Goal: Task Accomplishment & Management: Use online tool/utility

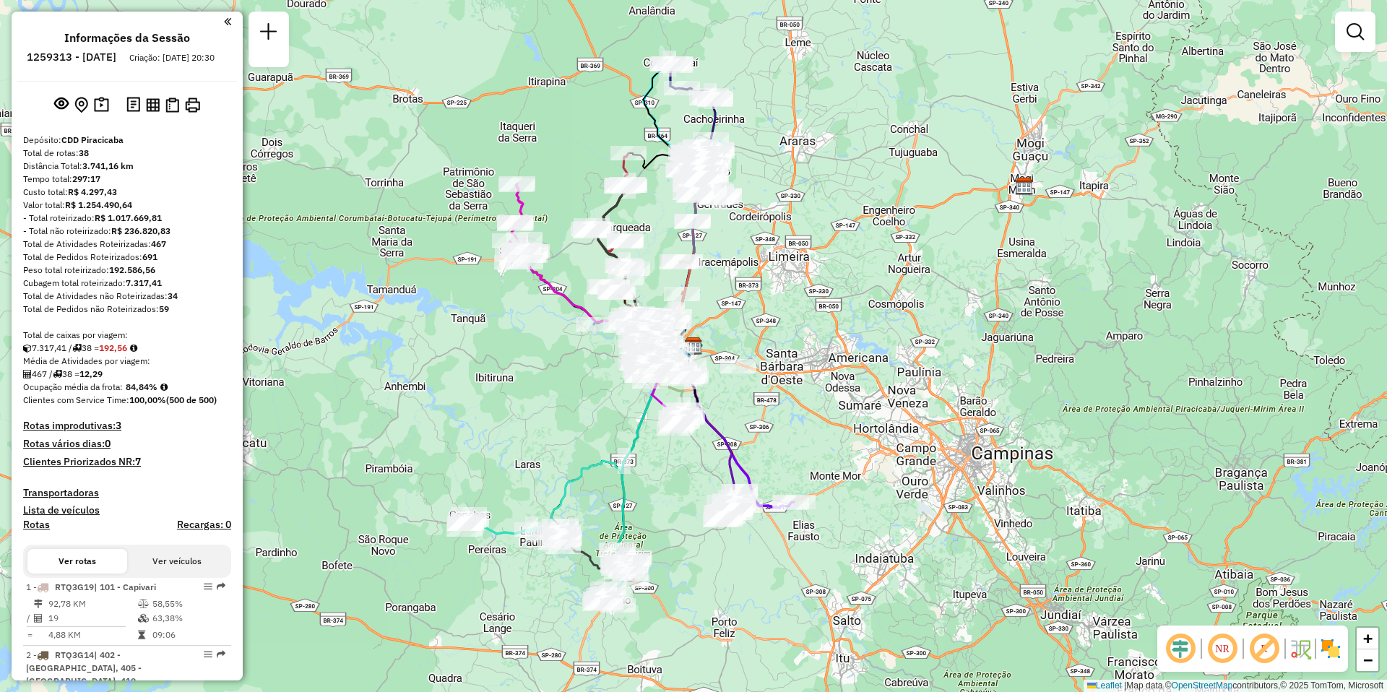
click at [952, 444] on div "Janela de atendimento Grade de atendimento Capacidade Transportadoras Veículos …" at bounding box center [693, 346] width 1387 height 692
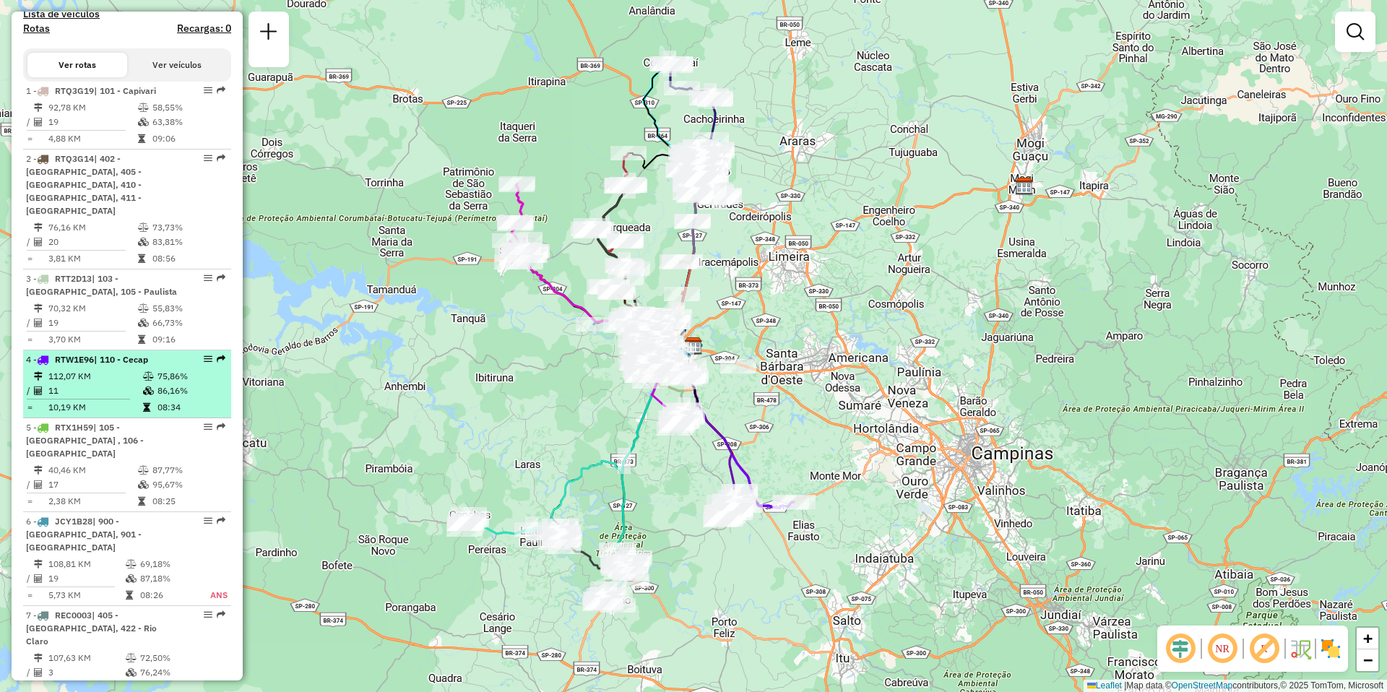
select select "**********"
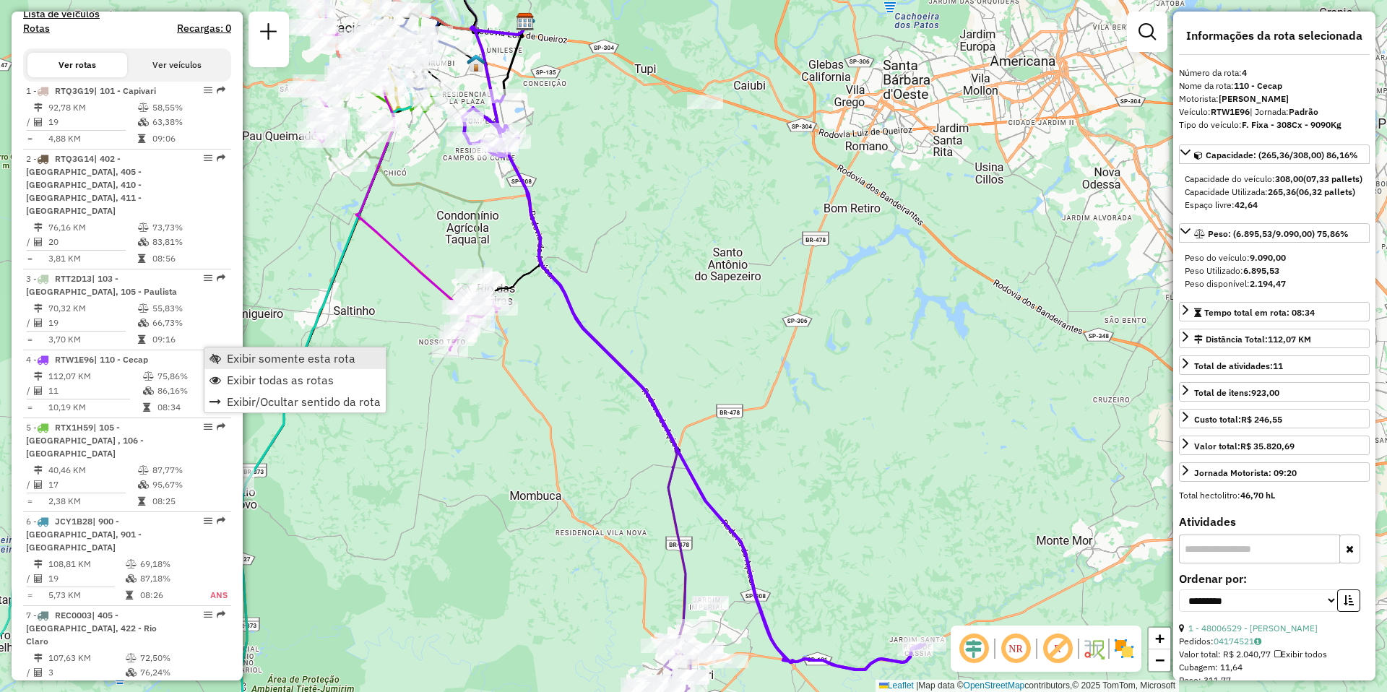
click at [256, 363] on span "Exibir somente esta rota" at bounding box center [291, 359] width 129 height 12
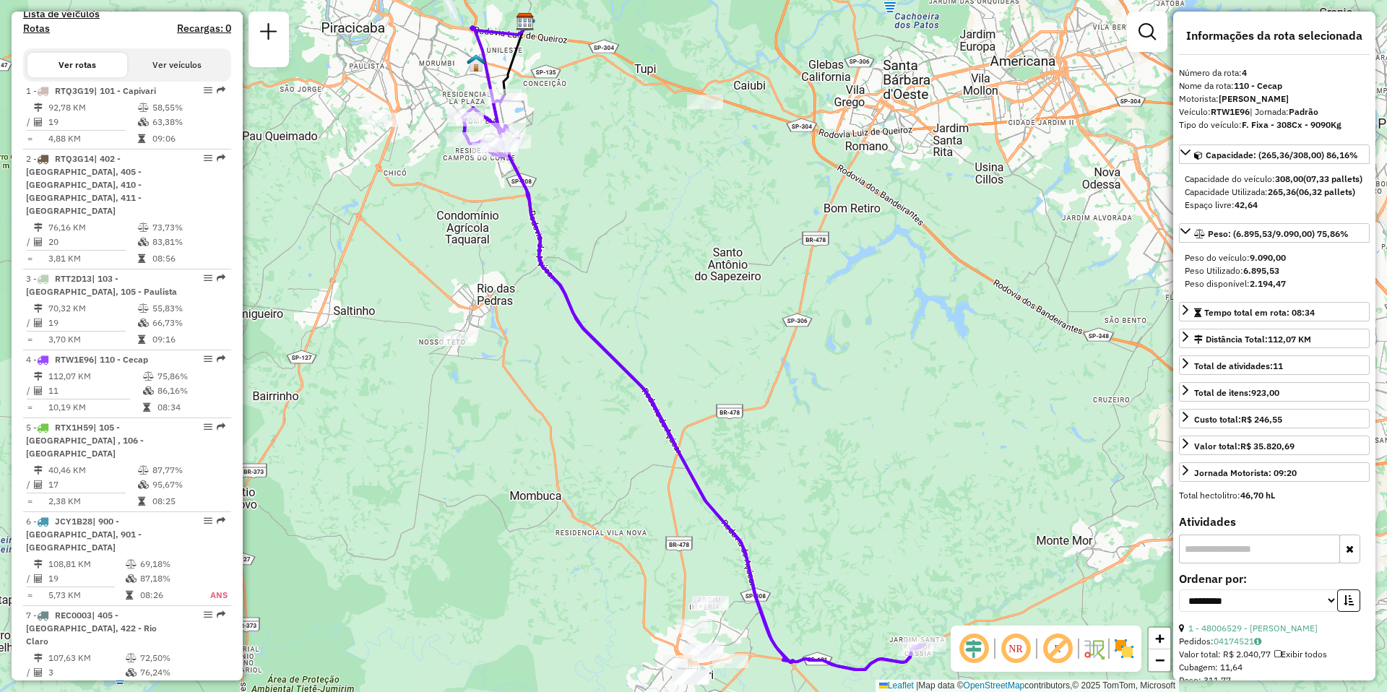
click at [1016, 649] on em at bounding box center [1015, 648] width 35 height 35
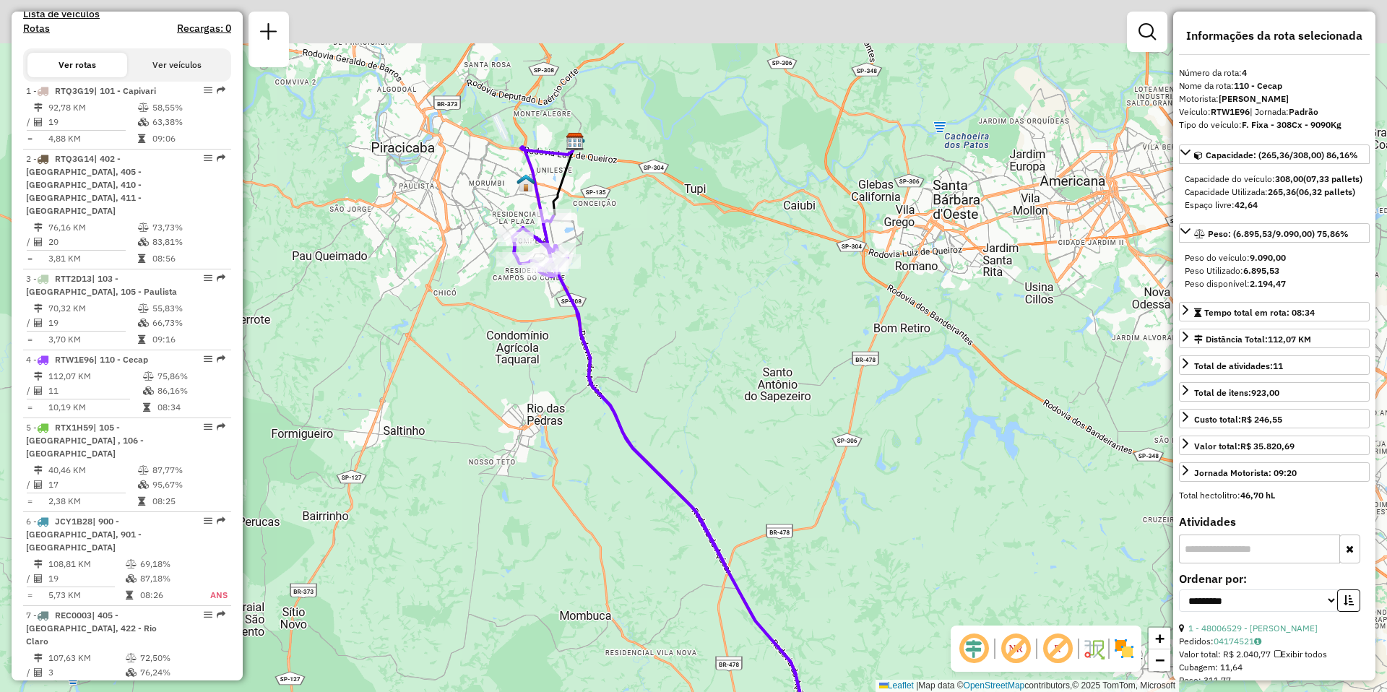
drag, startPoint x: 730, startPoint y: 366, endPoint x: 722, endPoint y: 447, distance: 81.2
click at [779, 486] on div "Janela de atendimento Grade de atendimento Capacidade Transportadoras Veículos …" at bounding box center [693, 346] width 1387 height 692
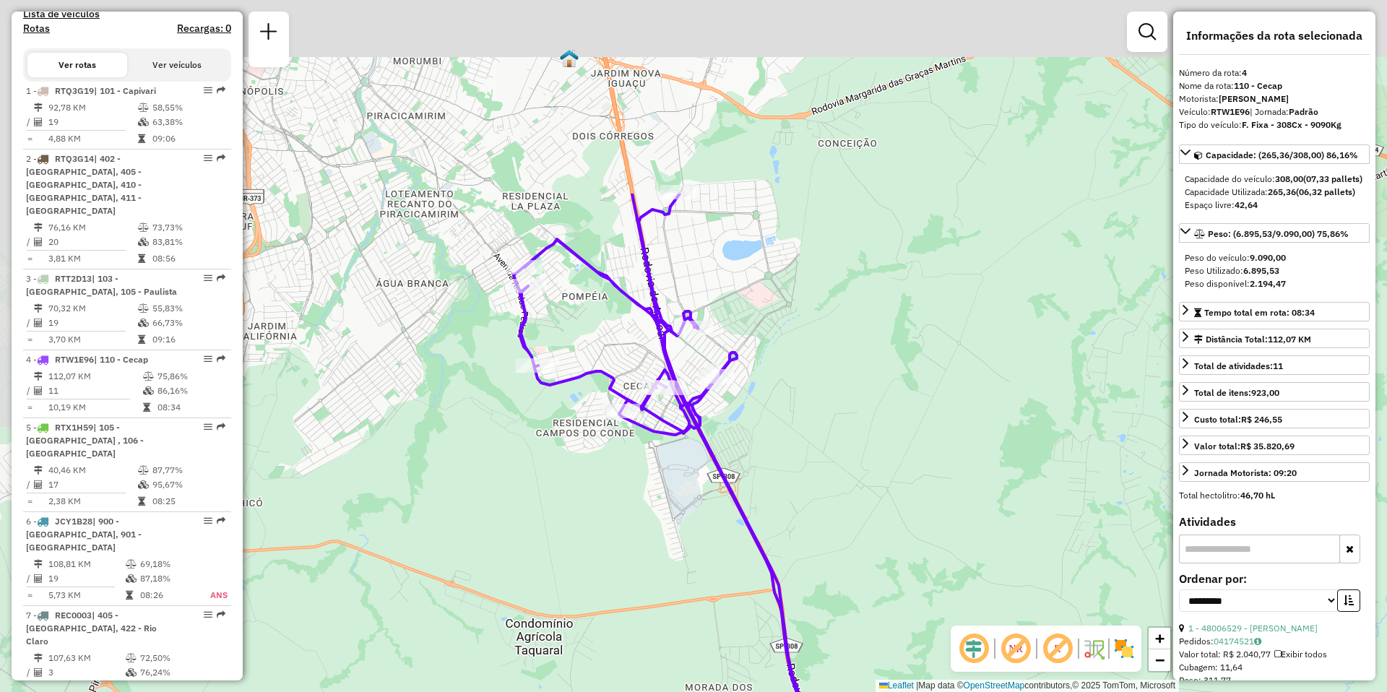
drag, startPoint x: 632, startPoint y: 138, endPoint x: 782, endPoint y: 400, distance: 301.3
click at [782, 400] on div "Janela de atendimento Grade de atendimento Capacidade Transportadoras Veículos …" at bounding box center [693, 346] width 1387 height 692
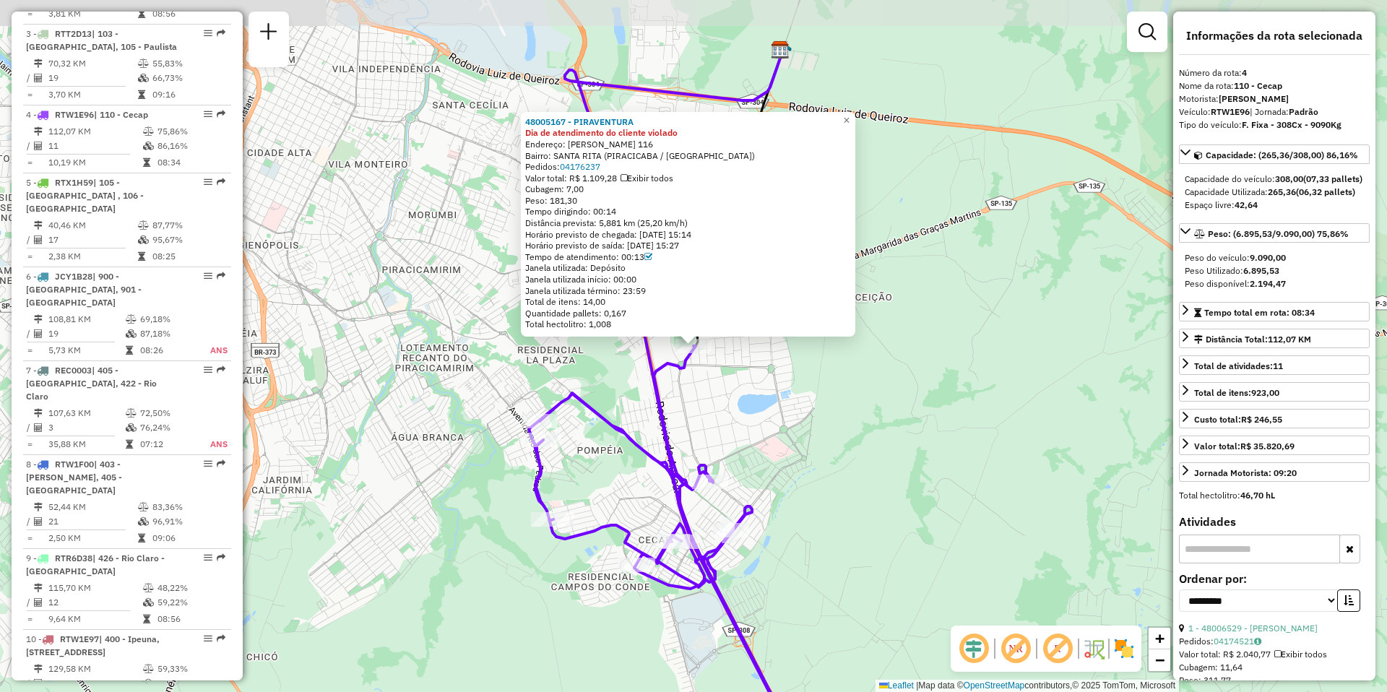
scroll to position [822, 0]
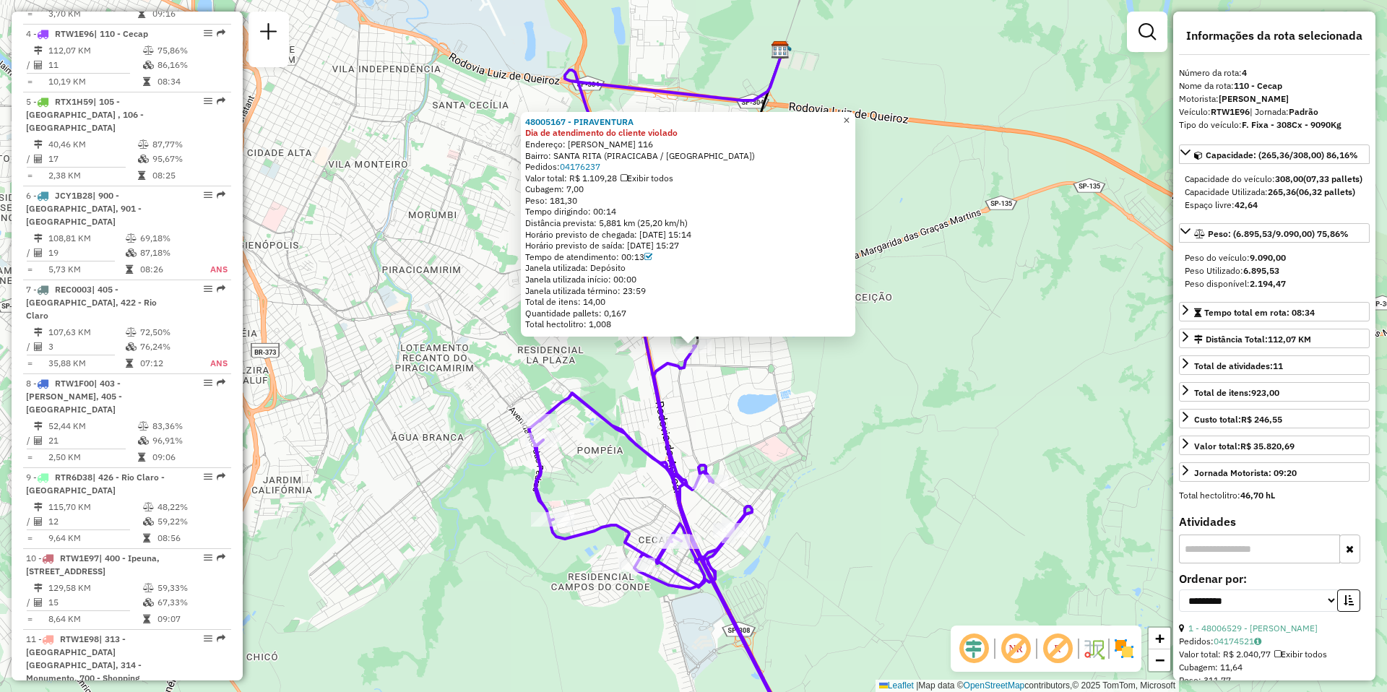
click at [850, 118] on span "×" at bounding box center [846, 120] width 7 height 12
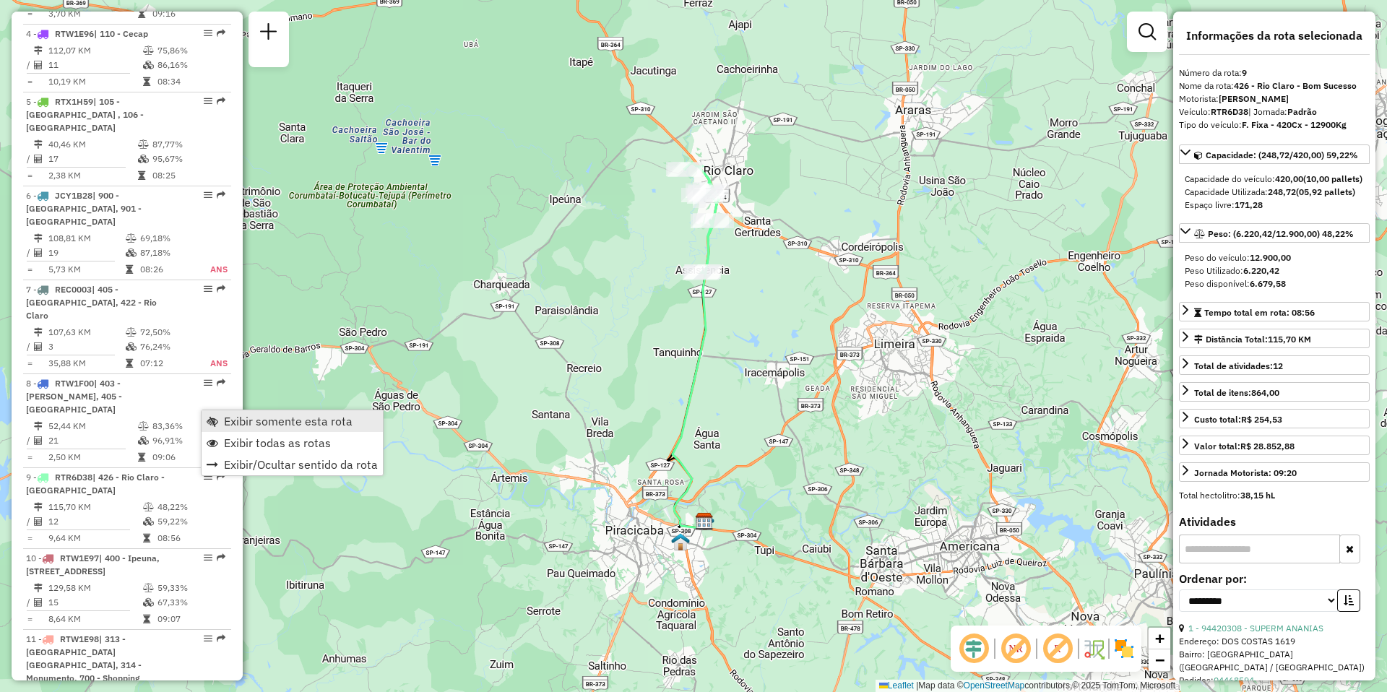
click at [247, 419] on span "Exibir somente esta rota" at bounding box center [288, 421] width 129 height 12
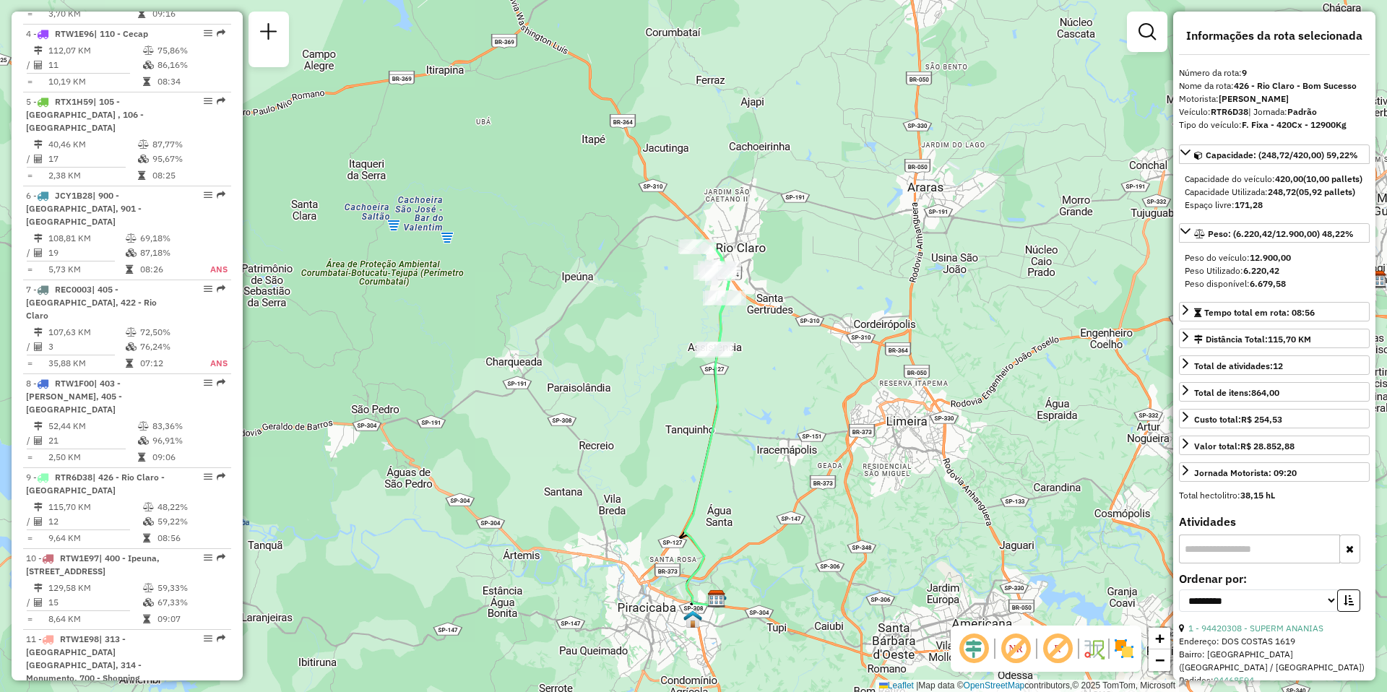
drag, startPoint x: 761, startPoint y: 350, endPoint x: 774, endPoint y: 428, distance: 78.3
click at [774, 428] on div "Janela de atendimento Grade de atendimento Capacidade Transportadoras Veículos …" at bounding box center [693, 346] width 1387 height 692
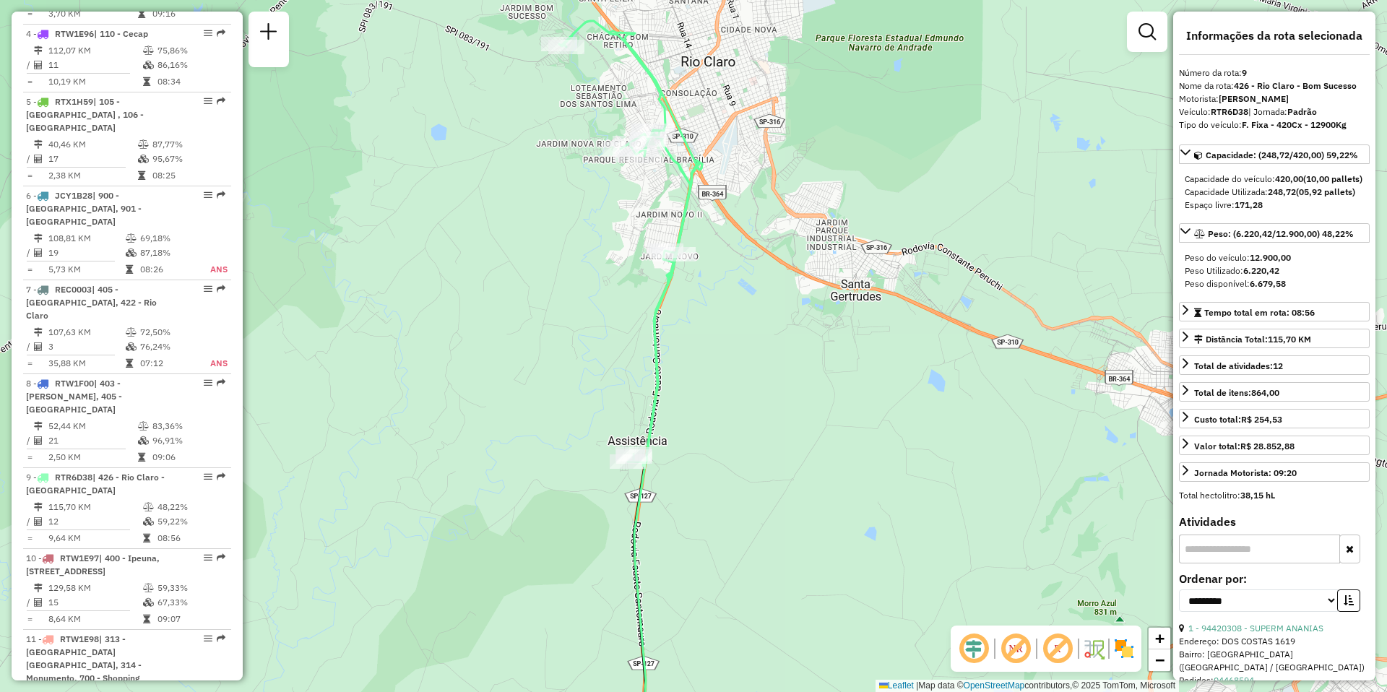
drag, startPoint x: 688, startPoint y: 251, endPoint x: 705, endPoint y: 333, distance: 84.2
click at [705, 333] on div "Janela de atendimento Grade de atendimento Capacidade Transportadoras Veículos …" at bounding box center [693, 346] width 1387 height 692
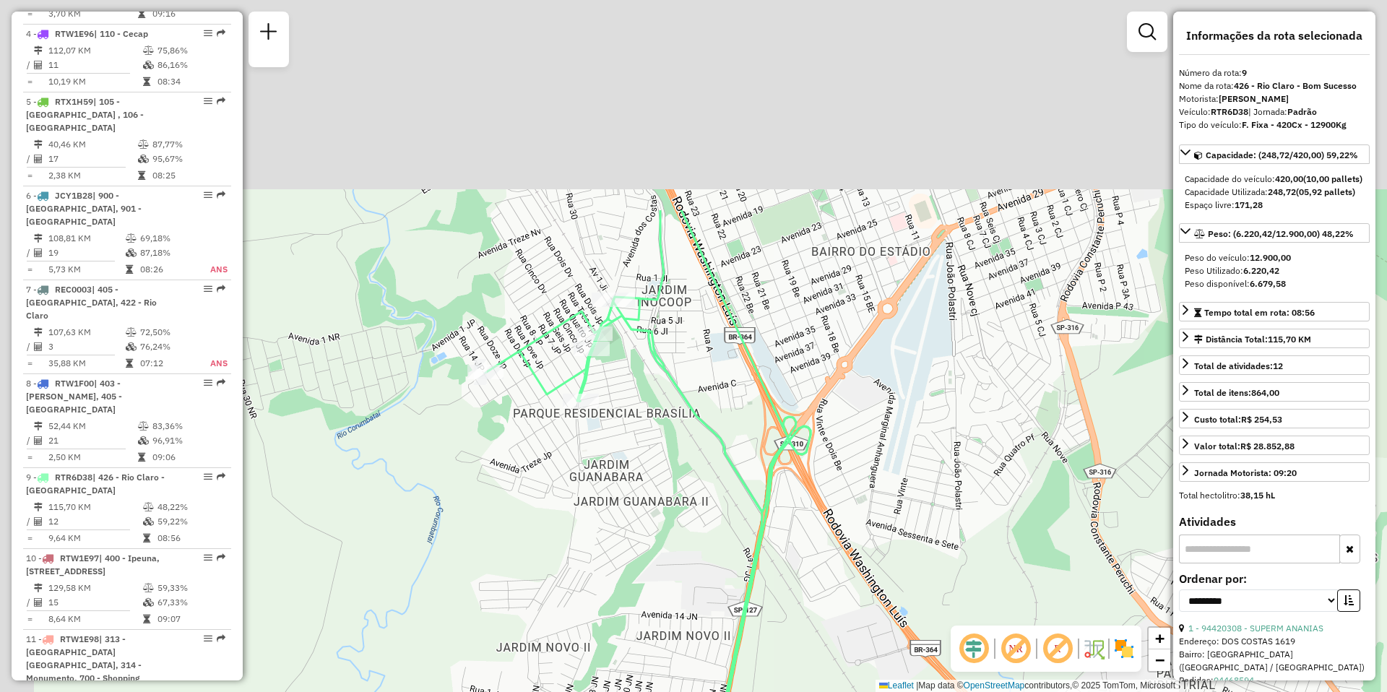
drag, startPoint x: 603, startPoint y: 139, endPoint x: 660, endPoint y: 493, distance: 357.7
click at [659, 490] on div "Janela de atendimento Grade de atendimento Capacidade Transportadoras Veículos …" at bounding box center [693, 346] width 1387 height 692
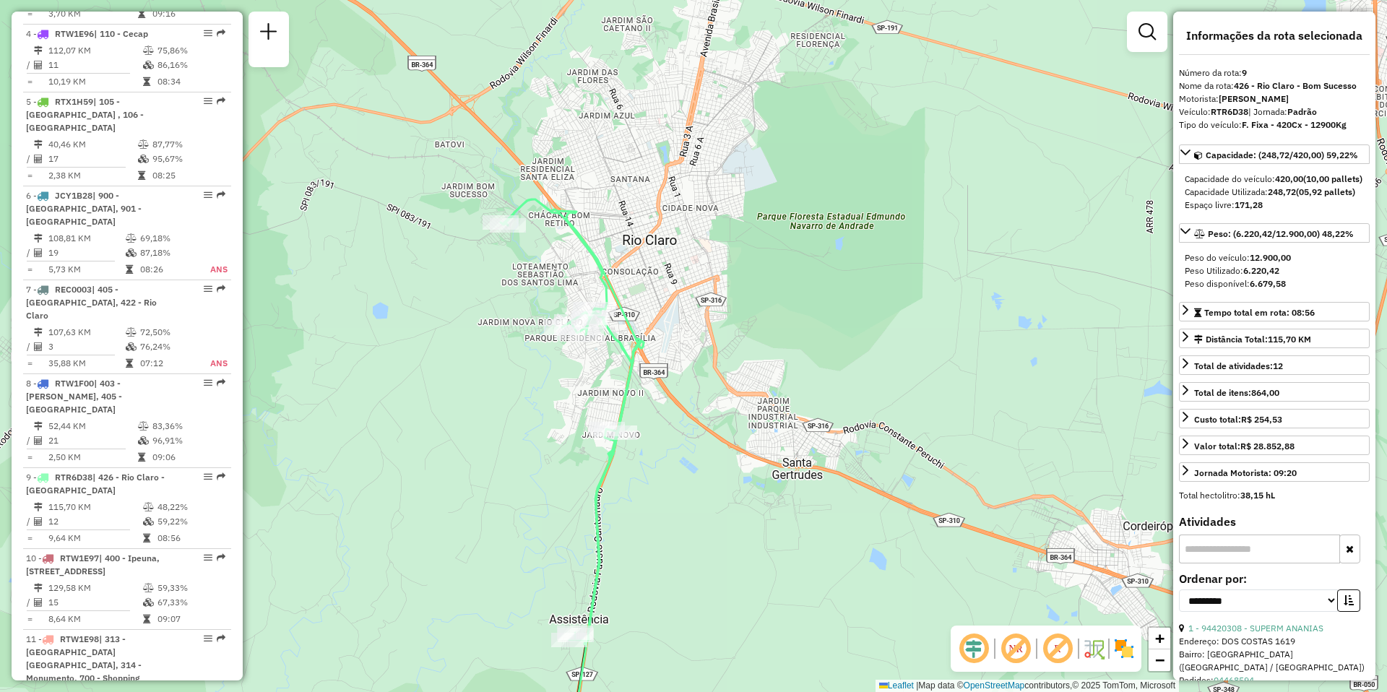
drag, startPoint x: 402, startPoint y: 236, endPoint x: 480, endPoint y: 283, distance: 92.1
click at [480, 283] on div "Janela de atendimento Grade de atendimento Capacidade Transportadoras Veículos …" at bounding box center [693, 346] width 1387 height 692
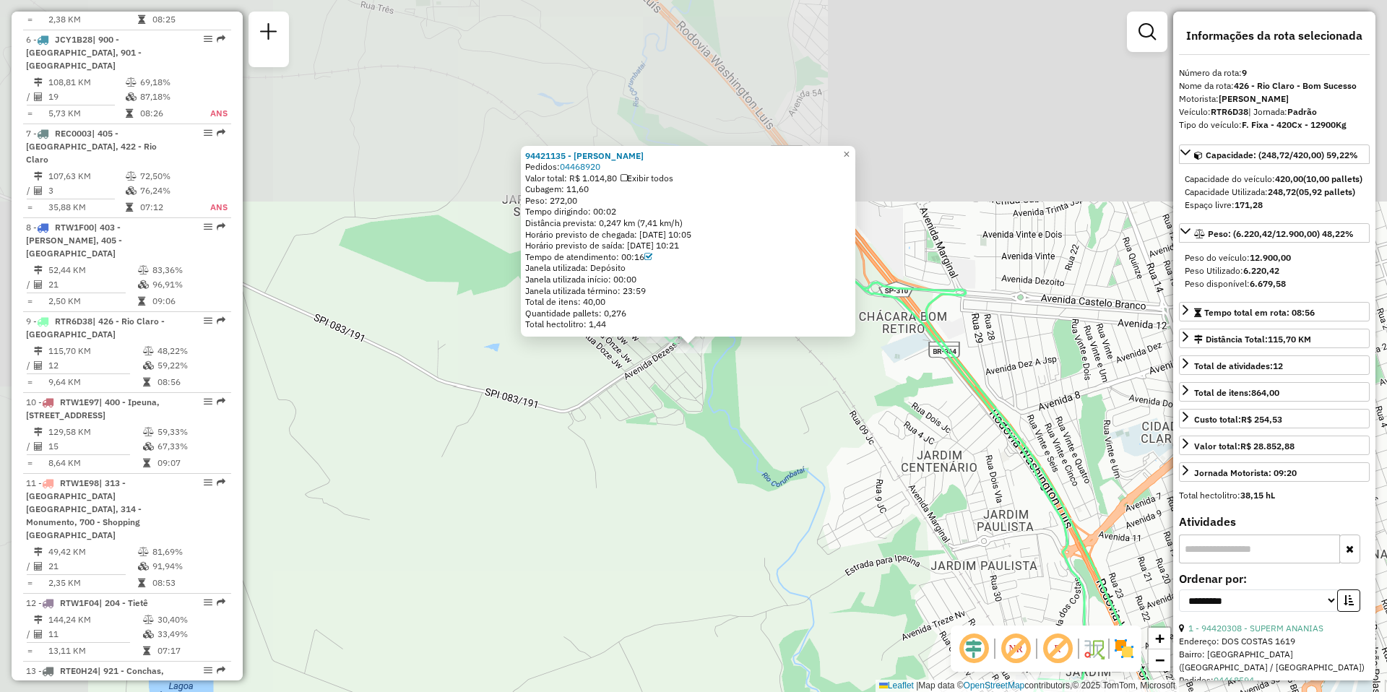
scroll to position [1214, 0]
